Goal: Transaction & Acquisition: Purchase product/service

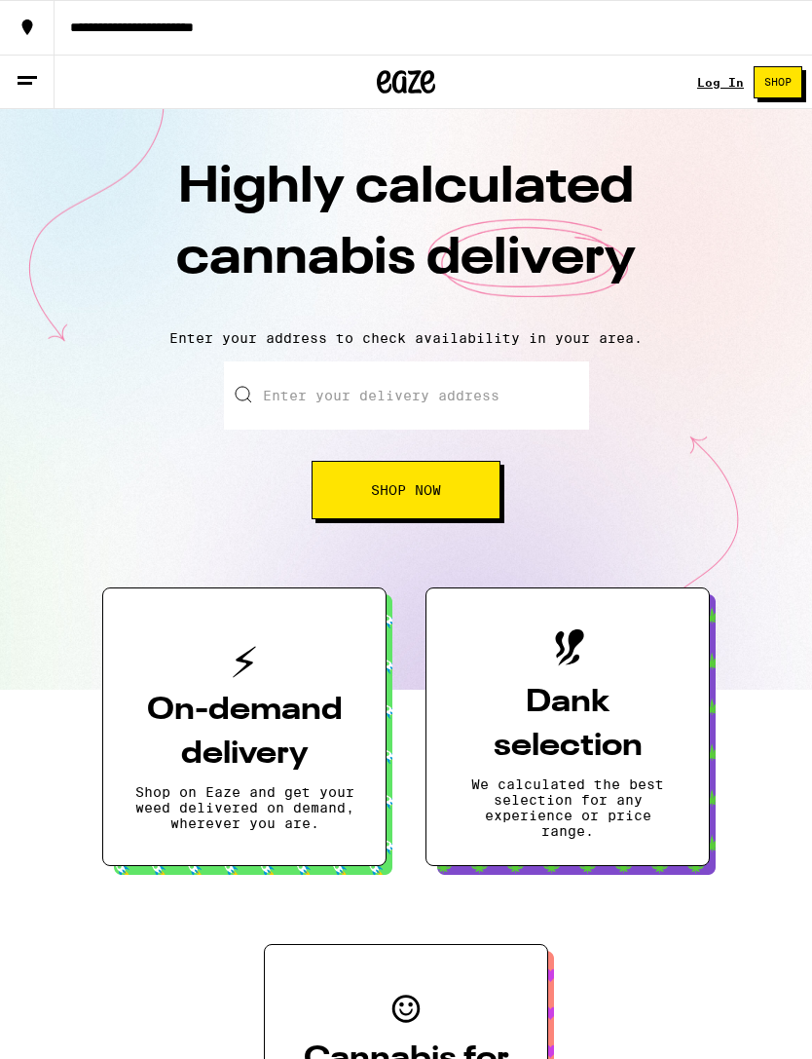
click at [400, 392] on input "Enter your delivery address" at bounding box center [406, 395] width 365 height 68
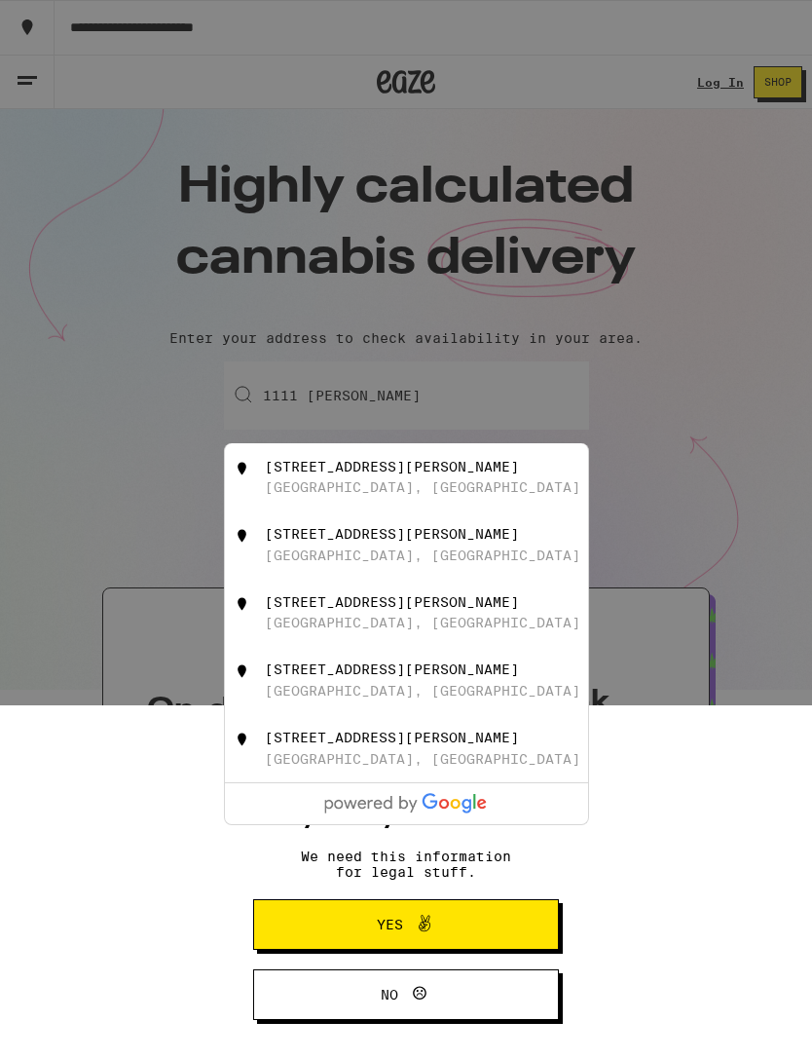
click at [403, 474] on div "[STREET_ADDRESS][PERSON_NAME]" at bounding box center [392, 467] width 254 height 16
type input "[STREET_ADDRESS][PERSON_NAME]"
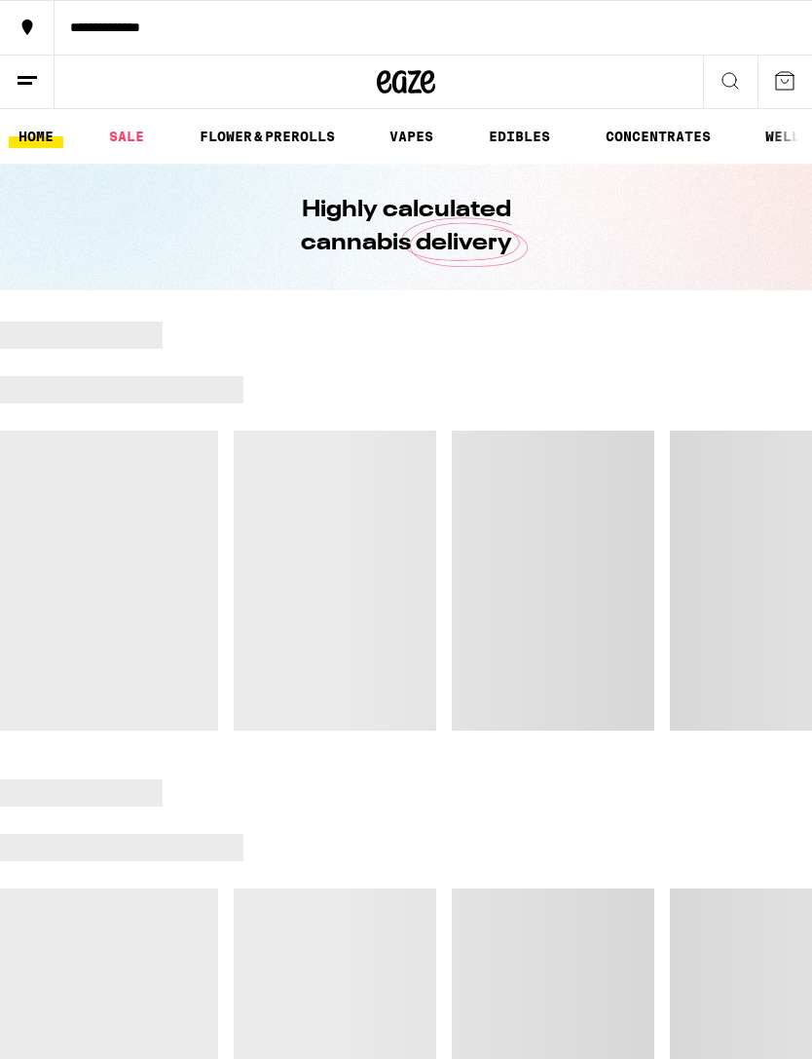
click at [429, 485] on div at bounding box center [406, 525] width 812 height 409
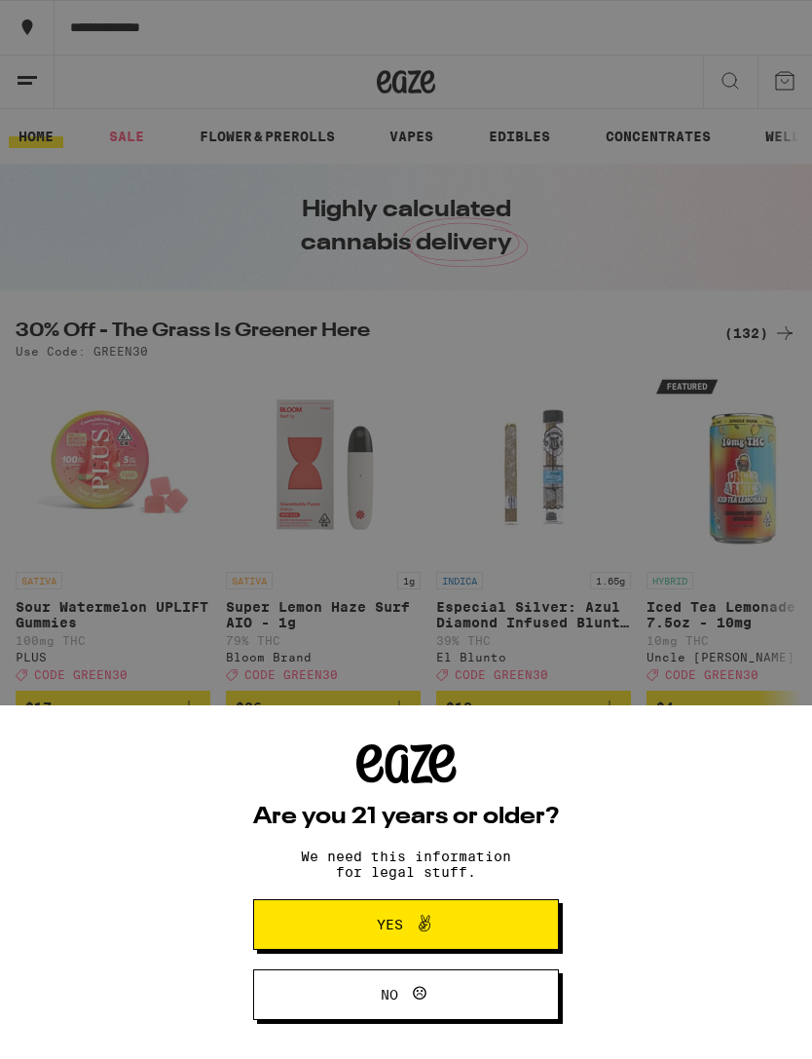
click at [435, 917] on icon at bounding box center [424, 923] width 23 height 23
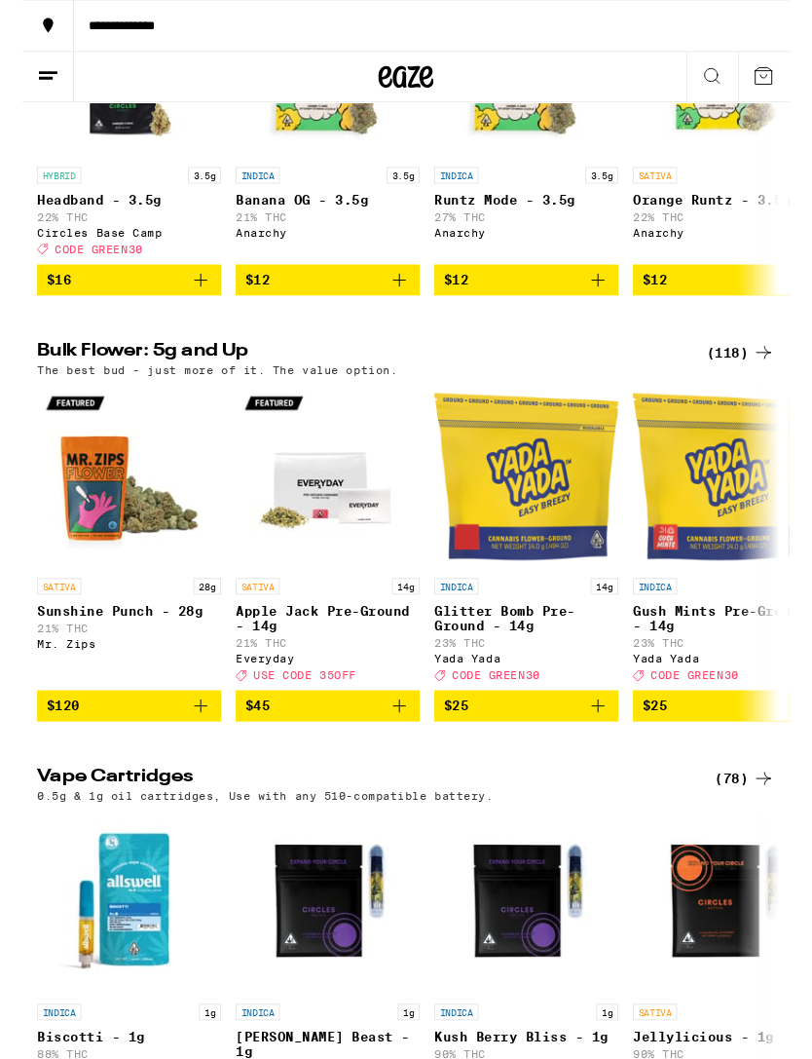
click at [773, 386] on icon at bounding box center [784, 373] width 23 height 23
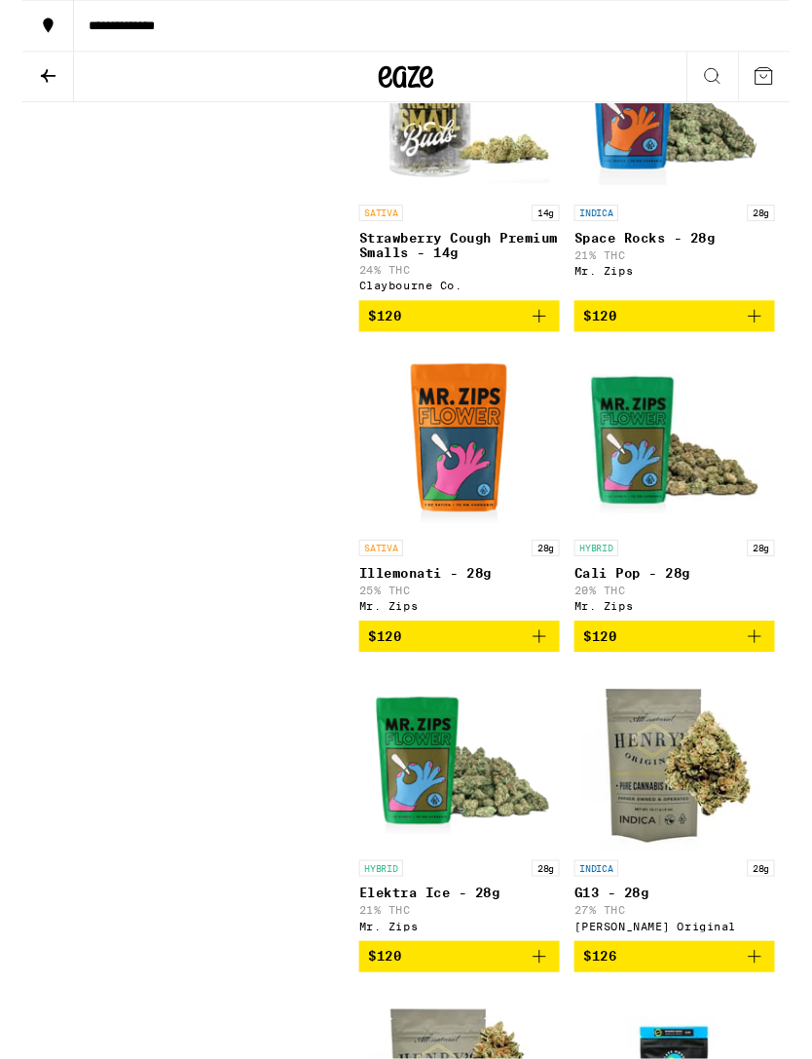
scroll to position [16878, 0]
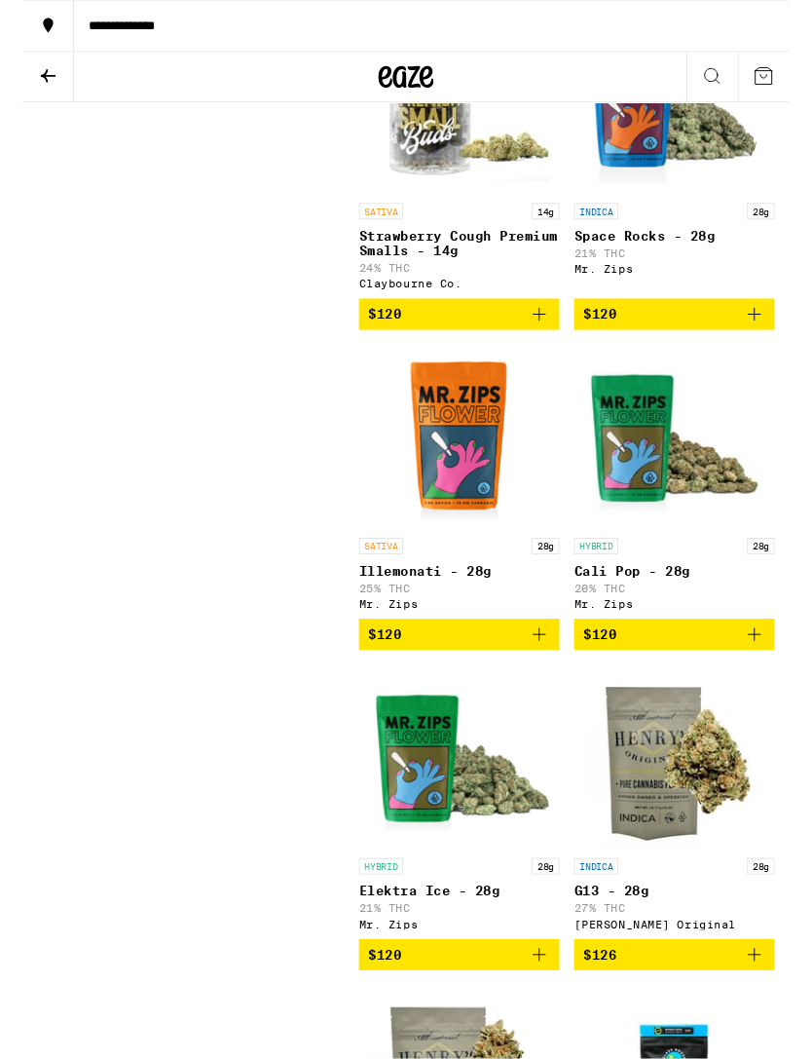
click at [624, 341] on span "$120" at bounding box center [611, 333] width 35 height 16
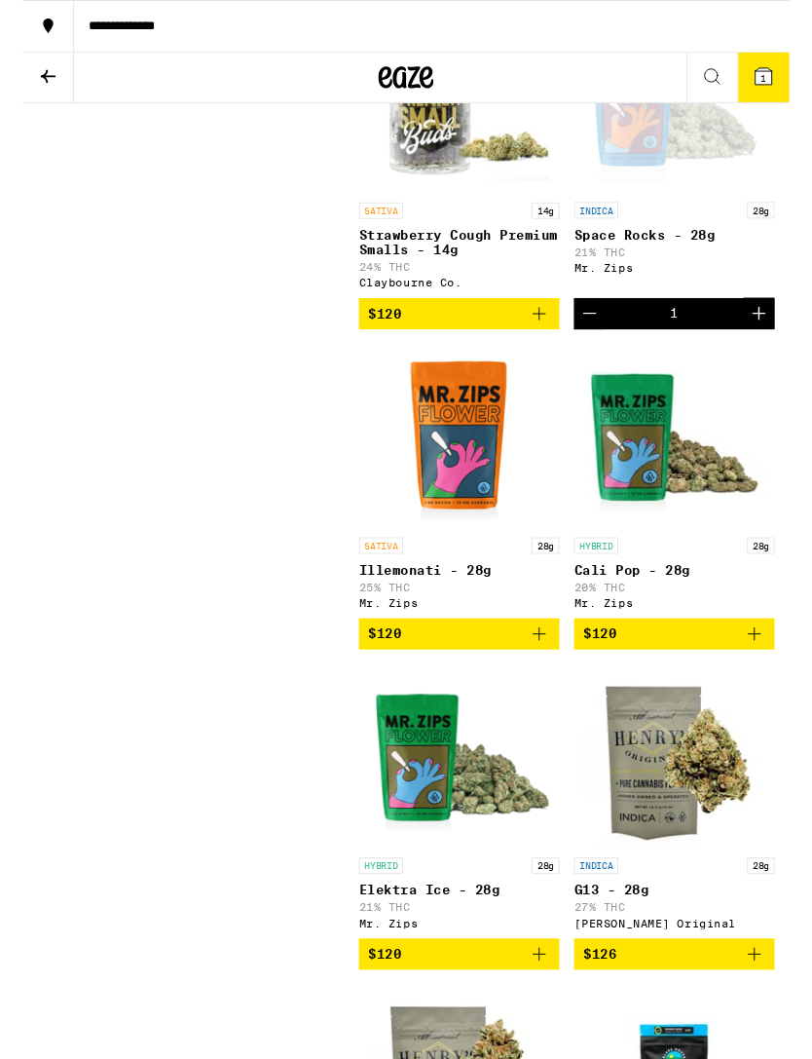
click at [651, 205] on div "Open page for Space Rocks - 28g from Mr. Zips" at bounding box center [690, 107] width 212 height 195
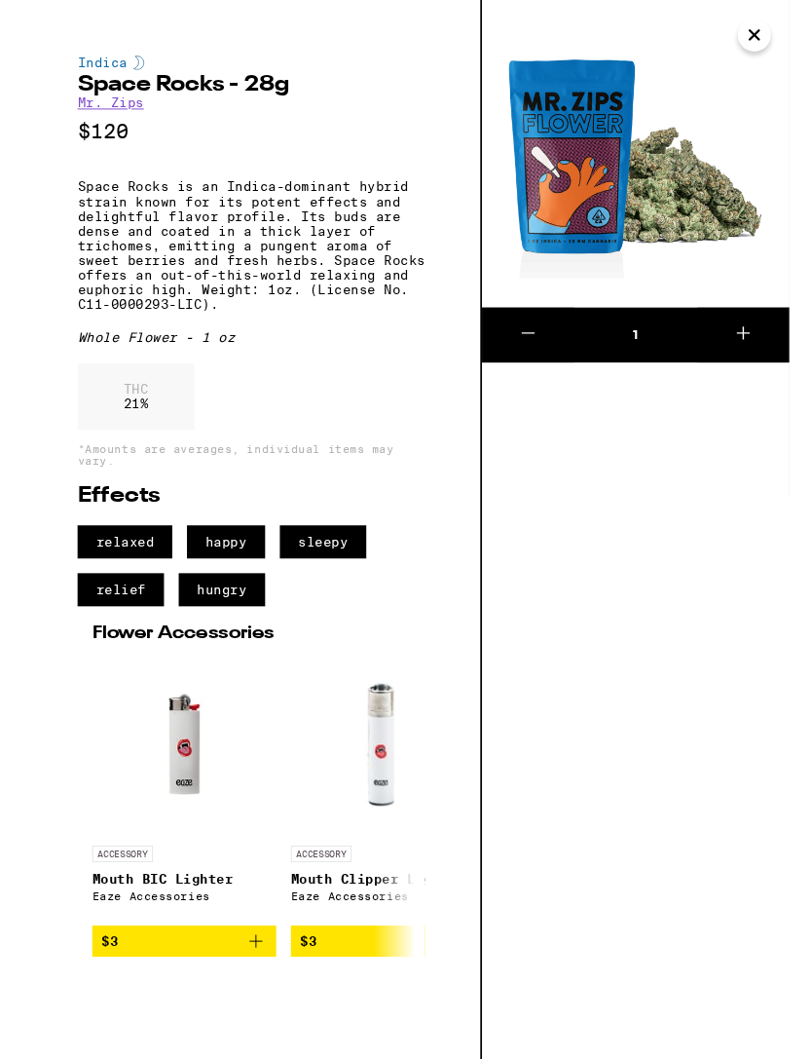
click at [779, 50] on icon "Close" at bounding box center [775, 36] width 23 height 29
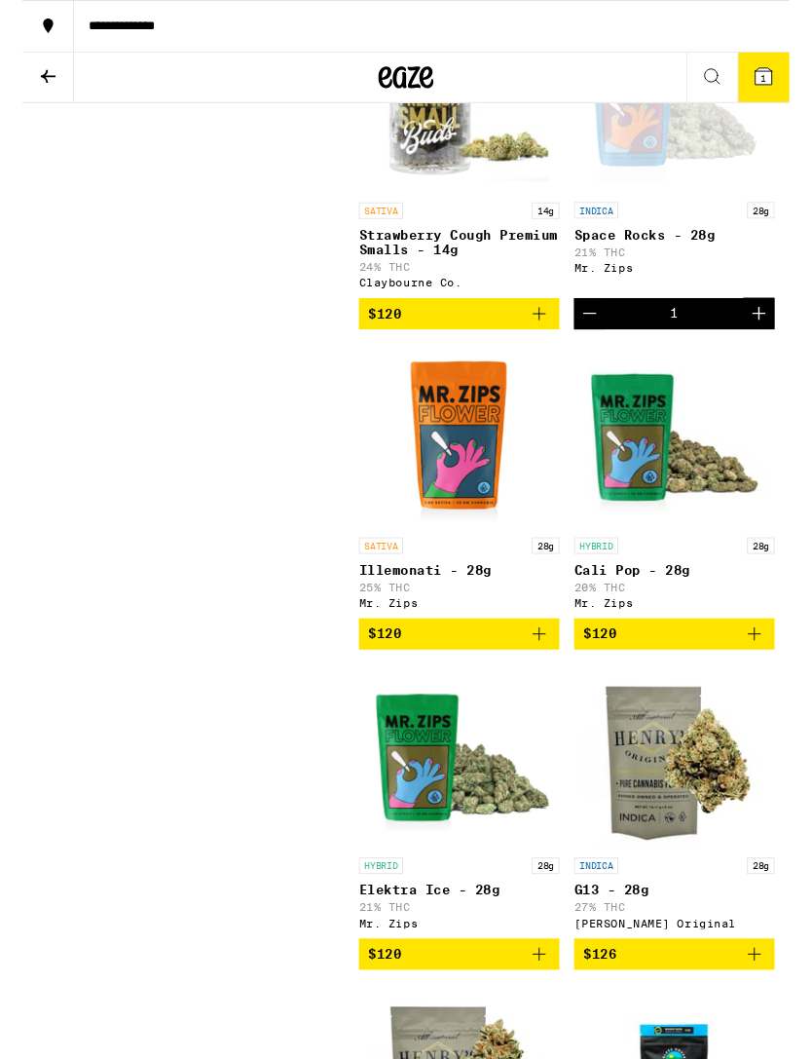
click at [786, 78] on span "1" at bounding box center [785, 83] width 6 height 12
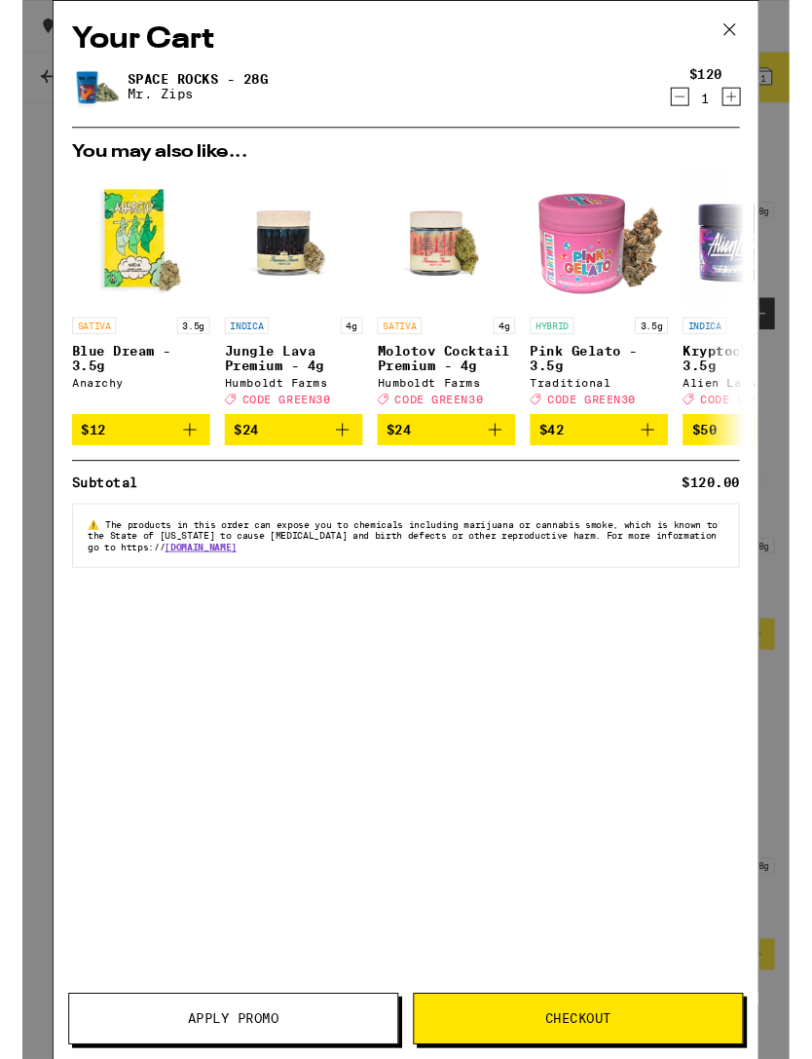
click at [517, 1058] on span "Checkout" at bounding box center [589, 1079] width 348 height 14
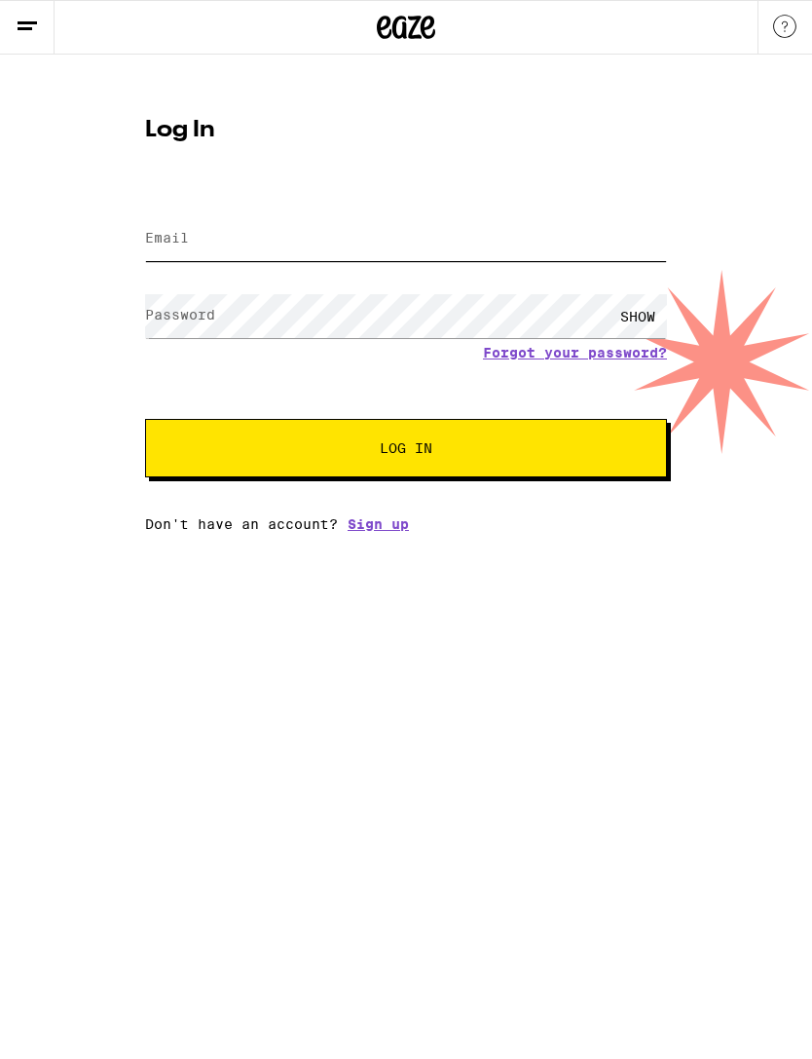
click at [271, 243] on input "Email" at bounding box center [406, 239] width 522 height 44
type input "m"
type input "[EMAIL_ADDRESS][DOMAIN_NAME]"
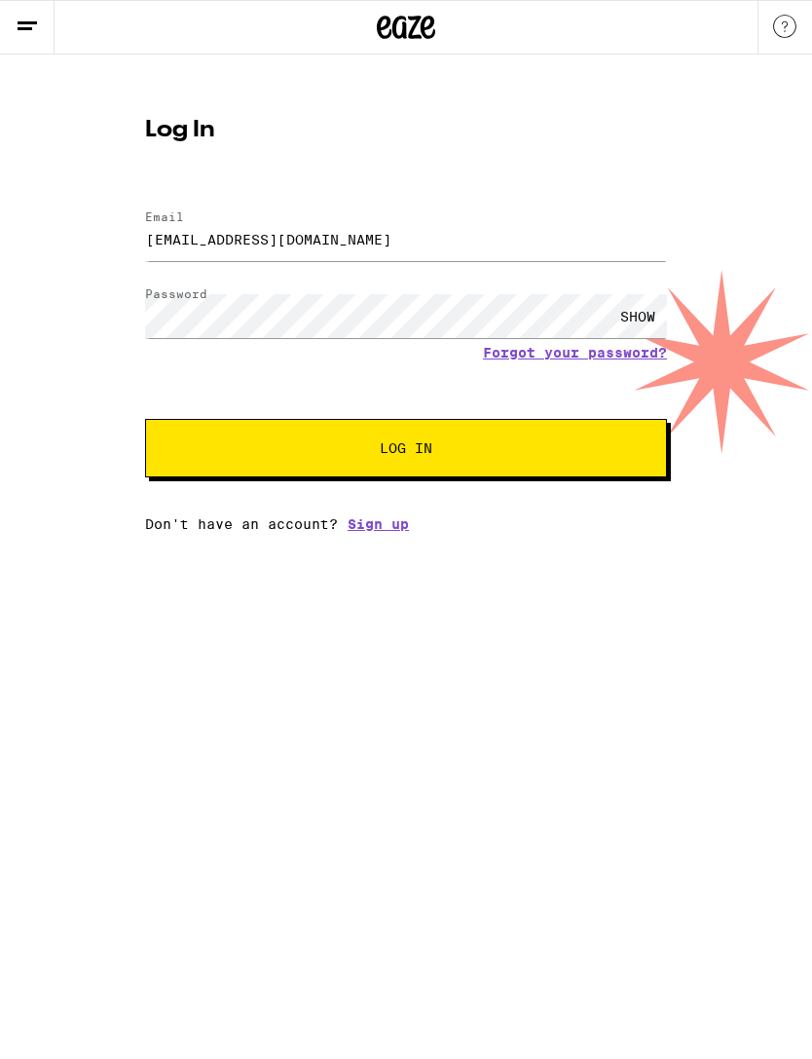
click at [586, 441] on button "Log In" at bounding box center [406, 448] width 522 height 58
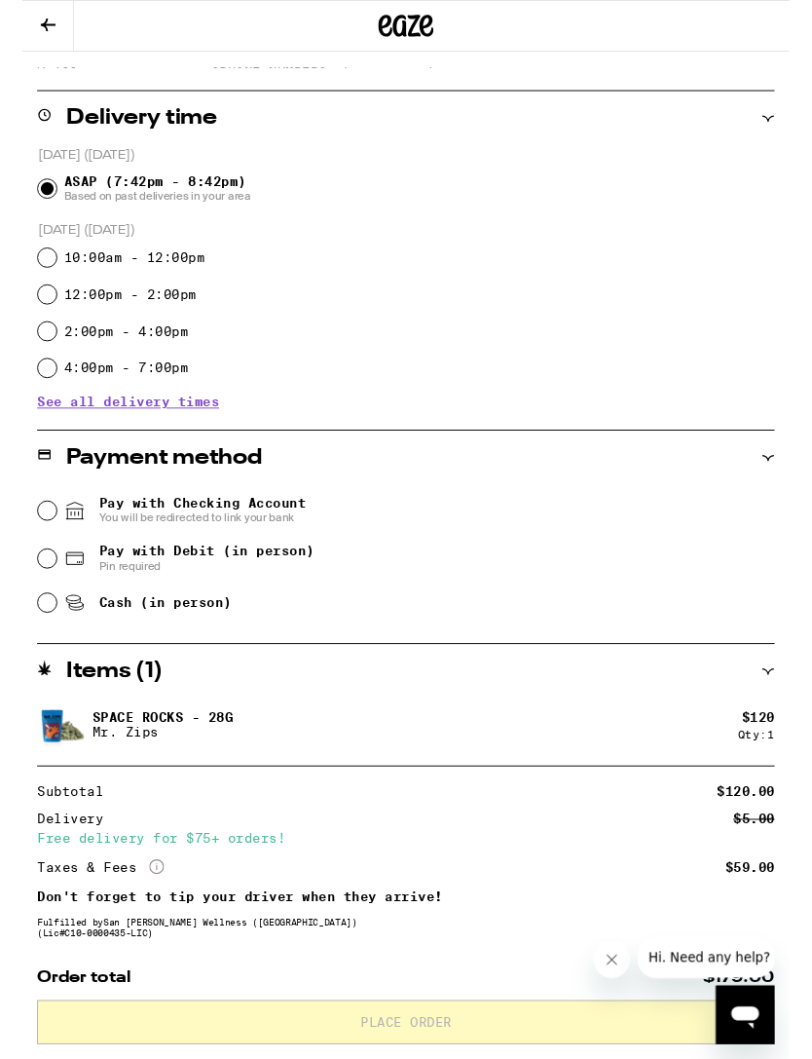
scroll to position [522, 0]
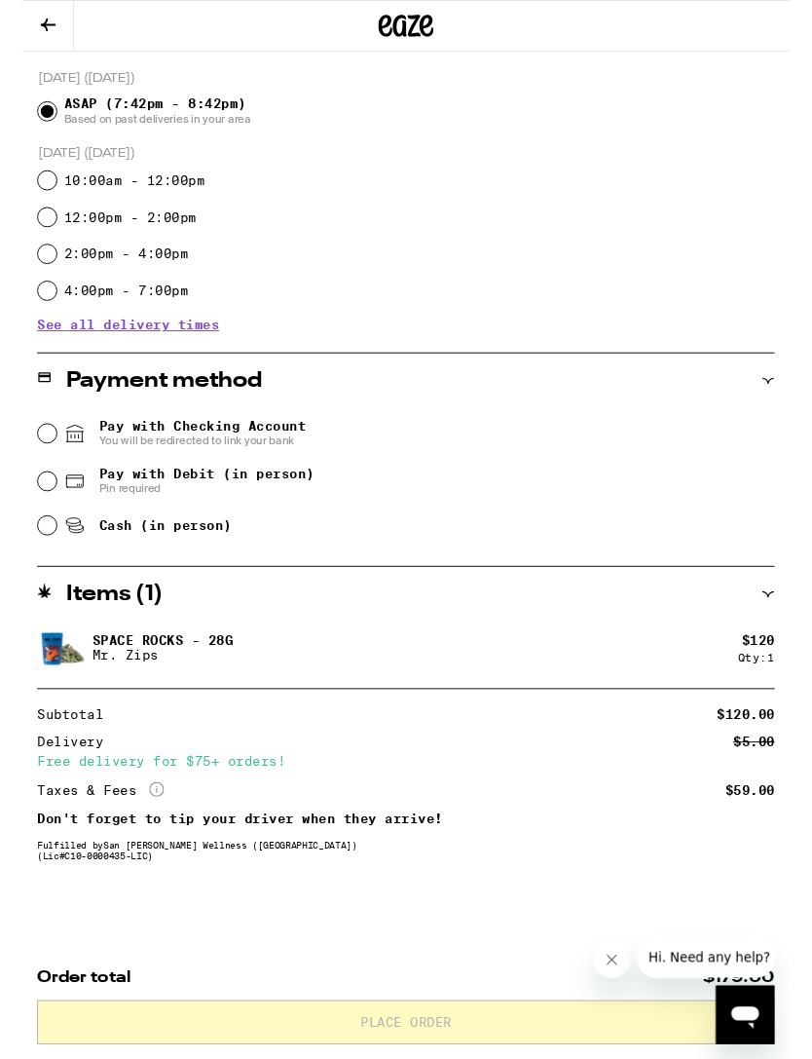
click at [613, 961] on icon "Close message from company" at bounding box center [613, 961] width 16 height 16
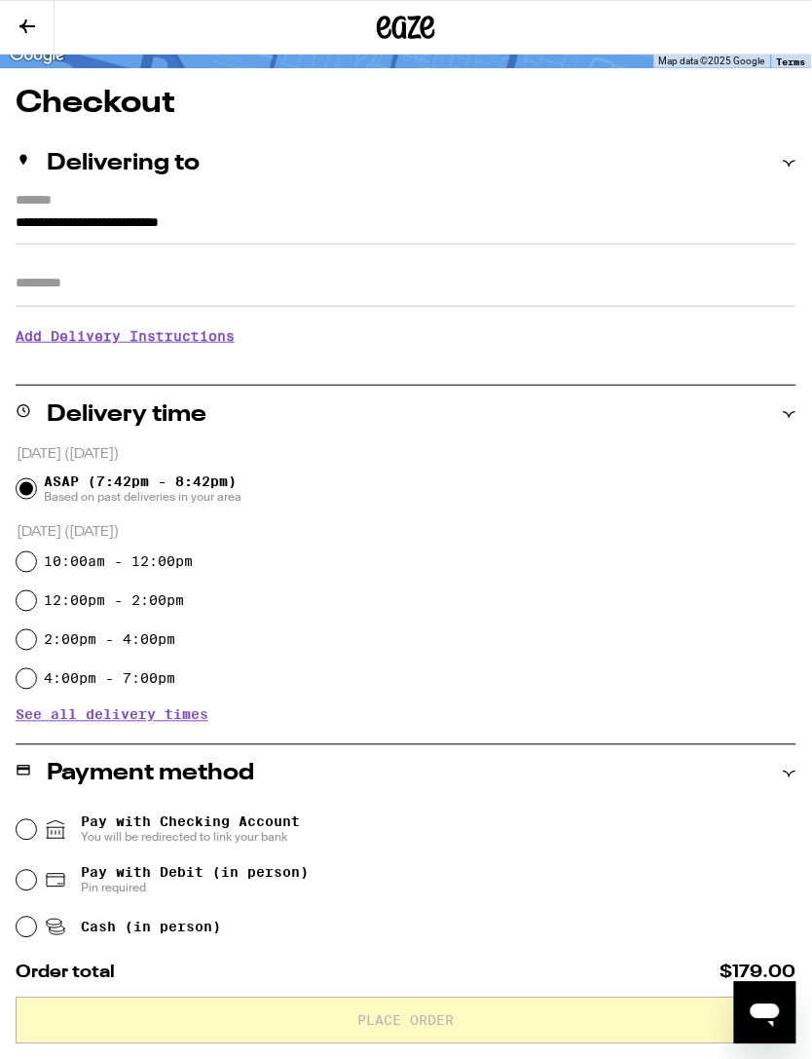
scroll to position [0, 0]
